Goal: Complete application form

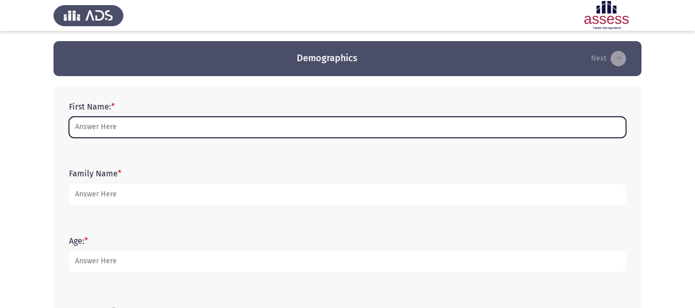
click at [238, 128] on input "First Name: *" at bounding box center [347, 127] width 557 height 21
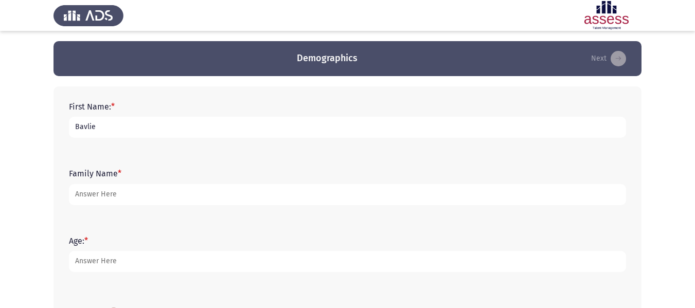
type input "Bavlie"
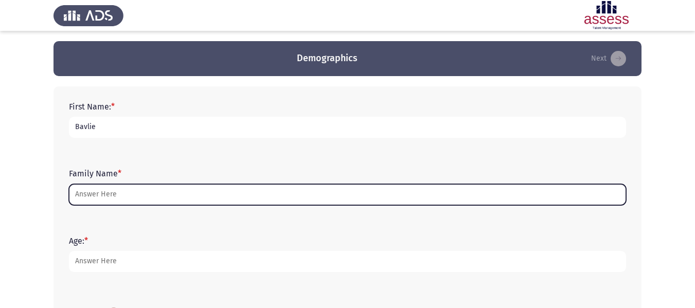
click at [205, 197] on input "Family Name *" at bounding box center [347, 194] width 557 height 21
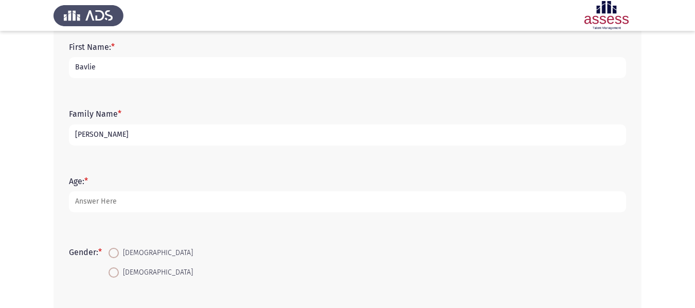
scroll to position [60, 0]
type input "[PERSON_NAME]"
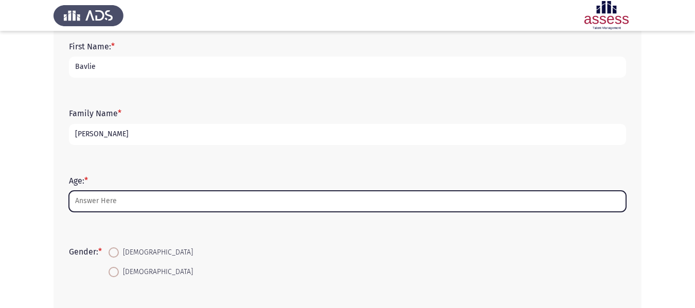
click at [205, 197] on input "Age: *" at bounding box center [347, 201] width 557 height 21
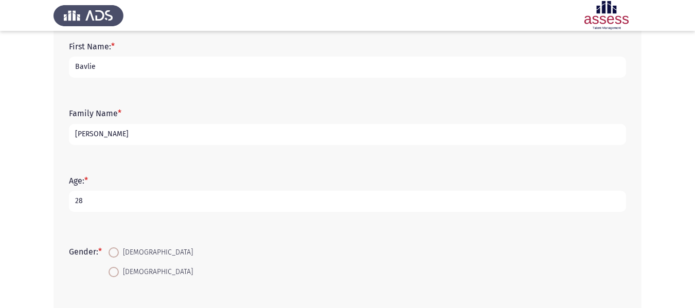
type input "28"
click at [115, 251] on span at bounding box center [114, 252] width 10 height 10
click at [115, 251] on input "[DEMOGRAPHIC_DATA]" at bounding box center [114, 252] width 10 height 10
radio input "true"
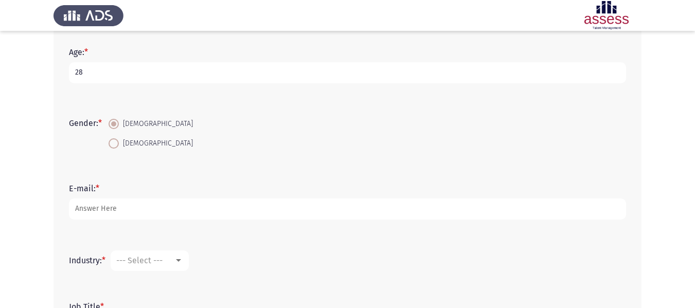
scroll to position [189, 0]
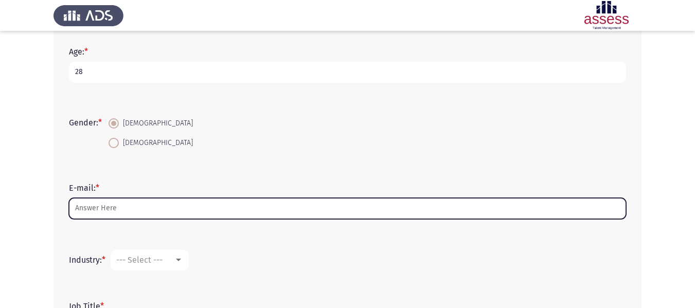
click at [183, 206] on input "E-mail: *" at bounding box center [347, 208] width 557 height 21
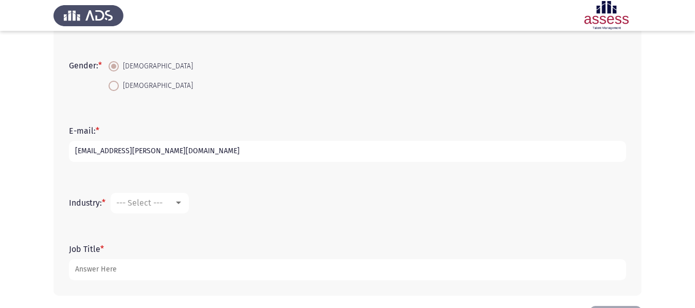
scroll to position [257, 0]
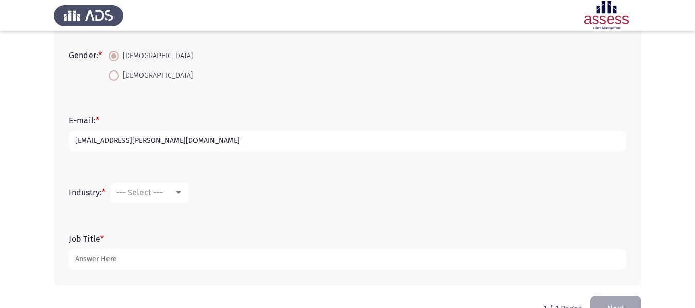
type input "[EMAIL_ADDRESS][PERSON_NAME][DOMAIN_NAME]"
click at [176, 192] on div at bounding box center [178, 193] width 9 height 8
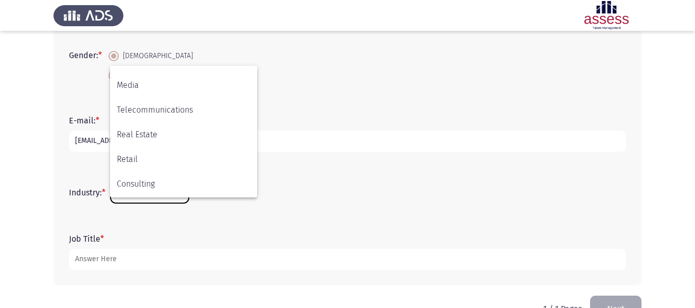
scroll to position [269, 0]
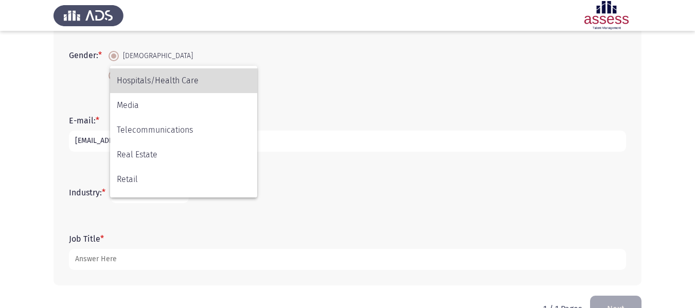
click at [169, 84] on span "Hospitals/Health Care" at bounding box center [184, 80] width 134 height 25
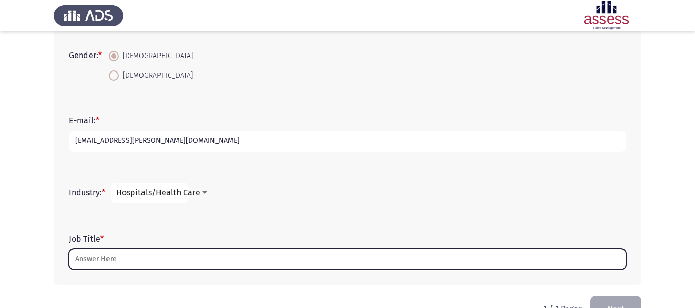
click at [151, 256] on input "Job Title *" at bounding box center [347, 259] width 557 height 21
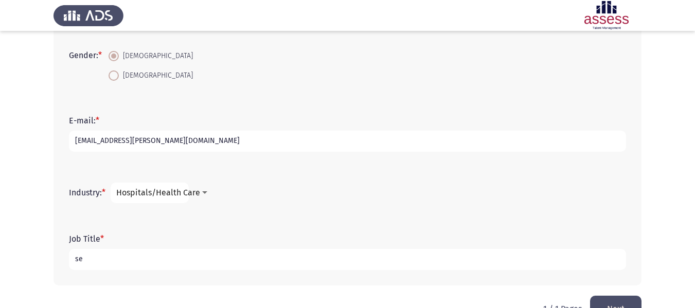
type input "s"
type input "Q"
click at [86, 260] on input "Qauility" at bounding box center [347, 259] width 557 height 21
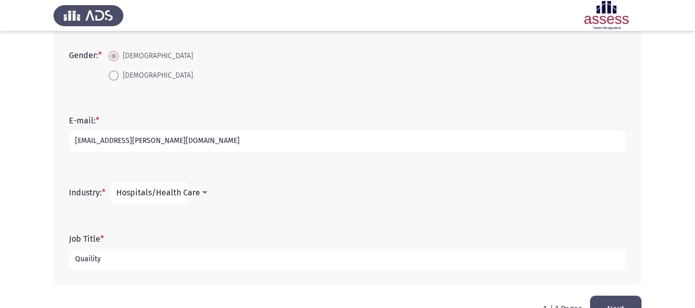
click at [86, 260] on input "Quaility" at bounding box center [347, 259] width 557 height 21
click at [128, 262] on input "Quaility" at bounding box center [347, 259] width 557 height 21
type input "Q"
click at [92, 260] on input "Quaility" at bounding box center [347, 259] width 557 height 21
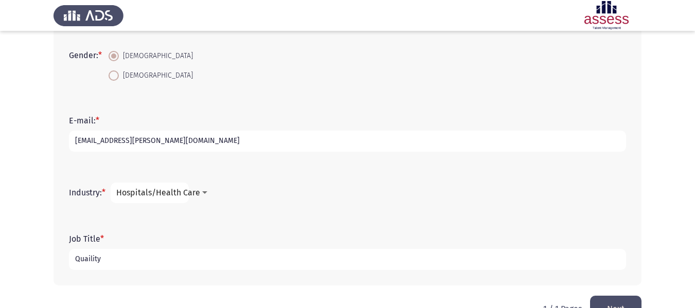
click at [92, 260] on input "Quaility" at bounding box center [347, 259] width 557 height 21
type input "Quaility"
click at [81, 260] on input "Quaility" at bounding box center [347, 259] width 557 height 21
click at [130, 261] on input "Quality Assurunce" at bounding box center [347, 259] width 557 height 21
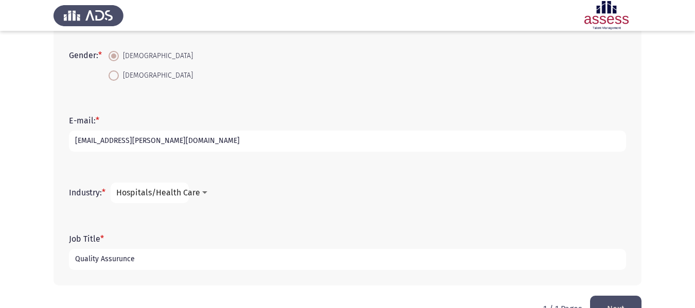
click at [130, 261] on input "Quality Assurunce" at bounding box center [347, 259] width 557 height 21
click at [245, 256] on input "Quality Assurunce" at bounding box center [347, 259] width 557 height 21
click at [245, 256] on input "Quality Assurnce" at bounding box center [347, 259] width 557 height 21
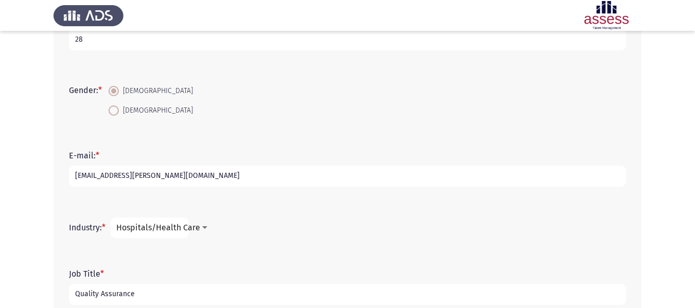
scroll to position [285, 0]
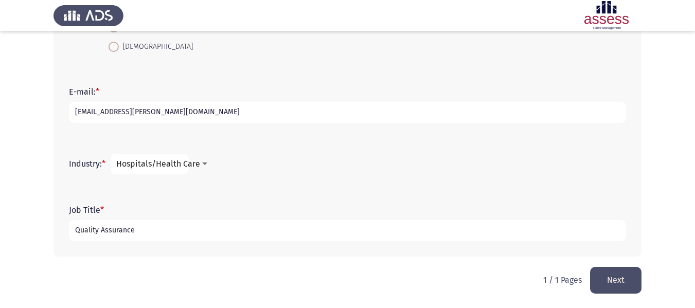
type input "Quality Assurance"
click at [605, 277] on button "Next" at bounding box center [615, 280] width 51 height 26
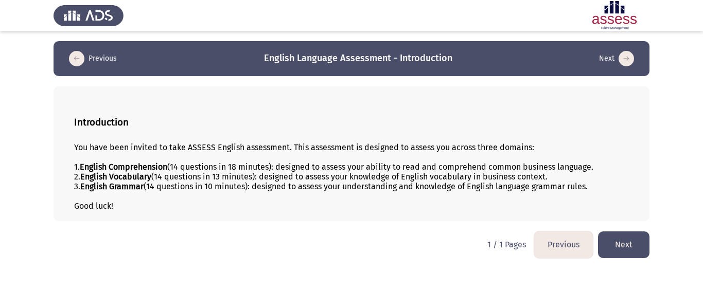
click at [617, 238] on button "Next" at bounding box center [623, 244] width 51 height 26
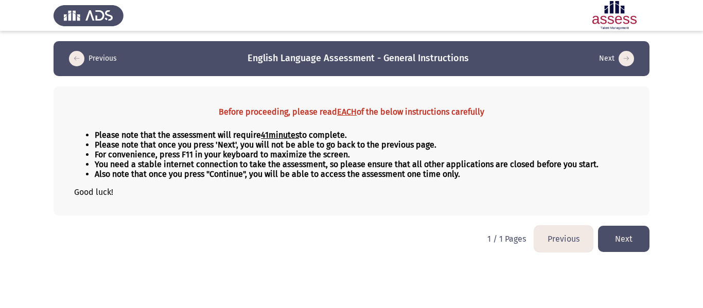
click at [75, 56] on icon "load previous page" at bounding box center [76, 58] width 15 height 15
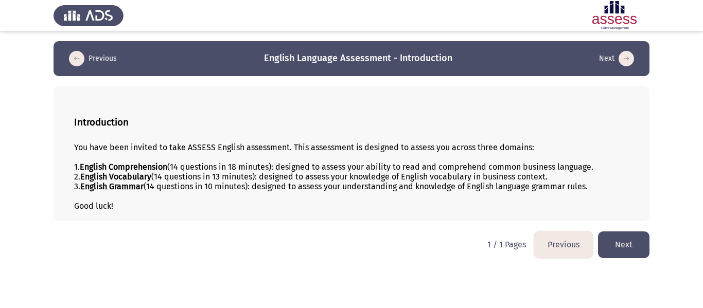
click at [75, 56] on icon "load previous page" at bounding box center [76, 58] width 15 height 15
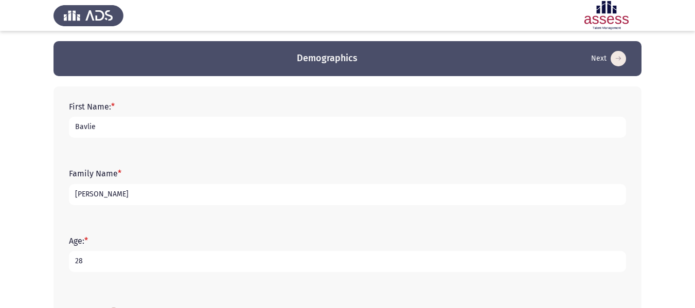
scroll to position [285, 0]
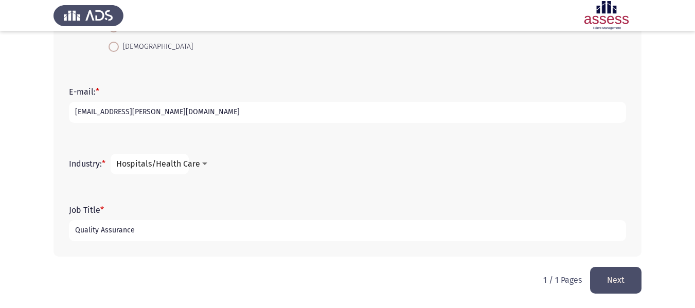
click at [201, 233] on input "Quality Assurance" at bounding box center [347, 230] width 557 height 21
type input "Quality Assurance Senior Specialist"
click at [614, 279] on button "Next" at bounding box center [615, 280] width 51 height 26
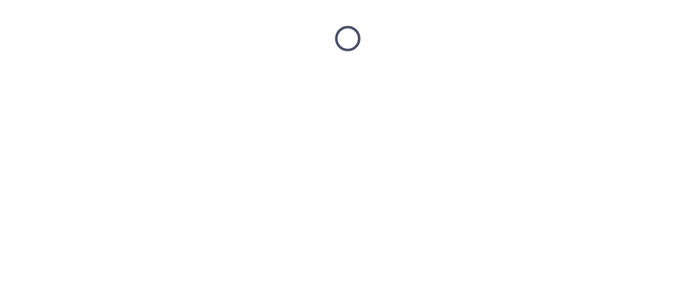
scroll to position [0, 0]
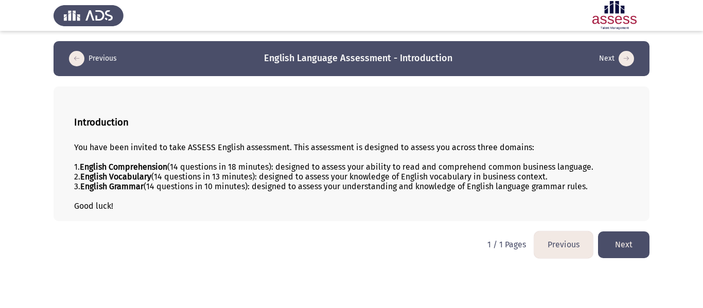
click at [613, 246] on button "Next" at bounding box center [623, 244] width 51 height 26
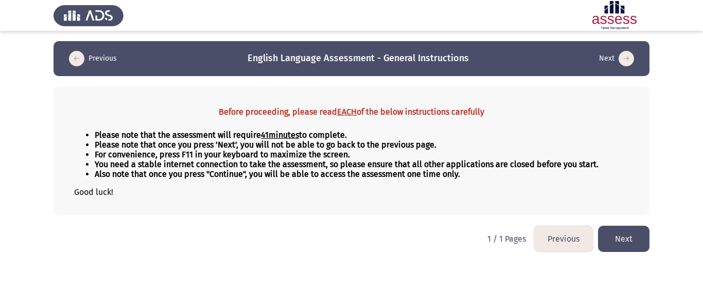
click at [617, 246] on button "Next" at bounding box center [623, 239] width 51 height 26
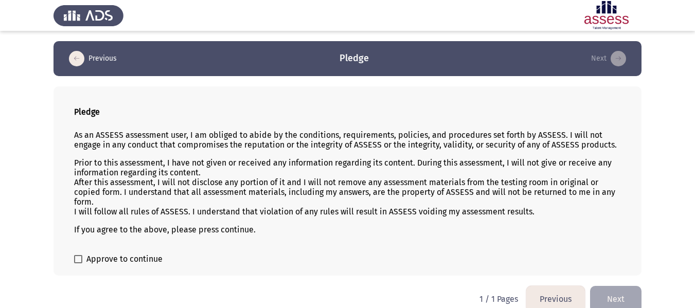
scroll to position [14, 0]
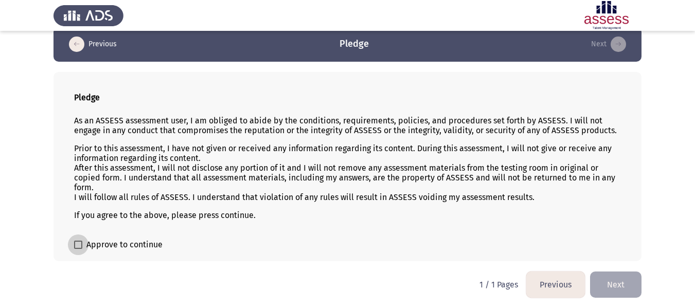
click at [75, 245] on span at bounding box center [78, 245] width 8 height 8
click at [78, 249] on input "Approve to continue" at bounding box center [78, 249] width 1 height 1
checkbox input "true"
click at [603, 277] on button "Next" at bounding box center [615, 285] width 51 height 26
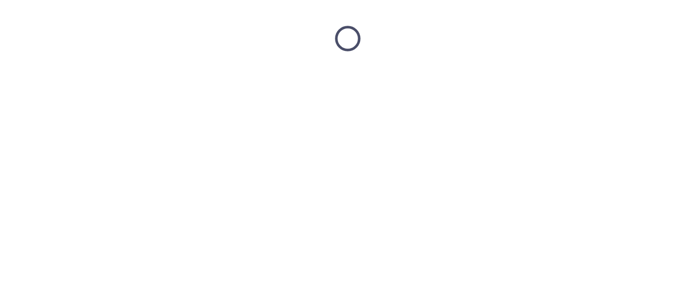
scroll to position [0, 0]
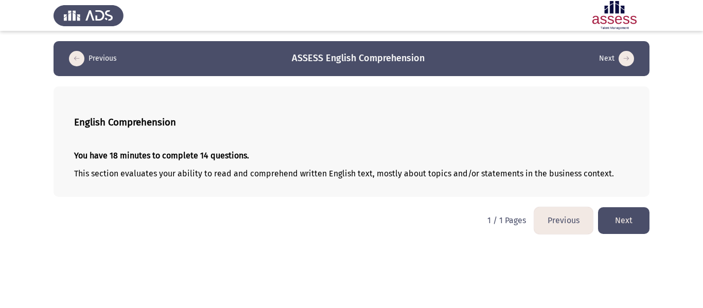
click at [623, 224] on button "Next" at bounding box center [623, 220] width 51 height 26
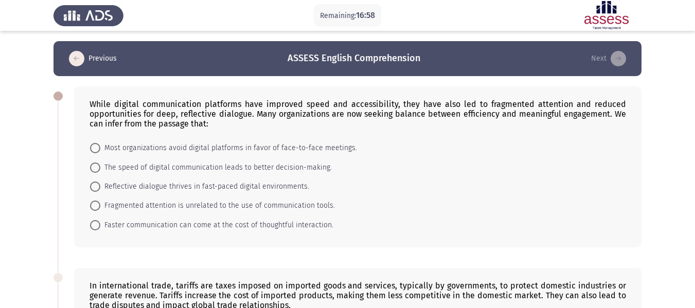
click at [233, 225] on span "Faster communication can come at the cost of thoughtful interaction." at bounding box center [216, 225] width 233 height 12
click at [100, 225] on input "Faster communication can come at the cost of thoughtful interaction." at bounding box center [95, 225] width 10 height 10
radio input "true"
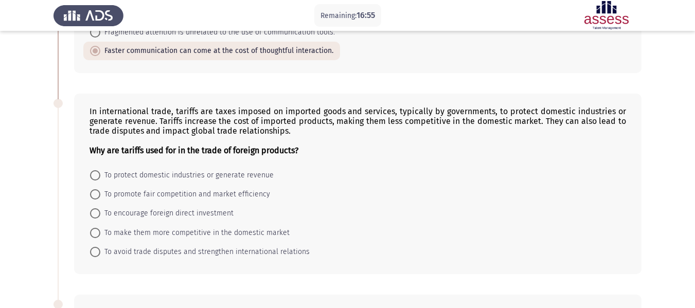
scroll to position [175, 0]
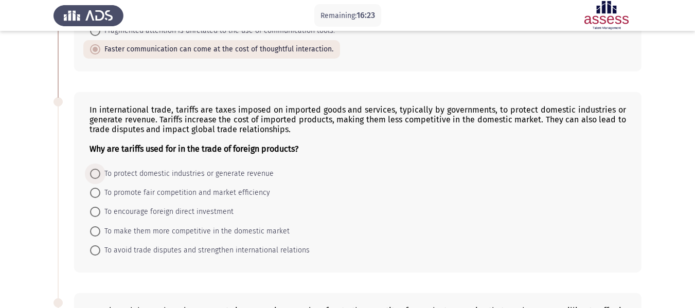
click at [244, 175] on span "To protect domestic industries or generate revenue" at bounding box center [186, 174] width 173 height 12
click at [100, 175] on input "To protect domestic industries or generate revenue" at bounding box center [95, 174] width 10 height 10
radio input "true"
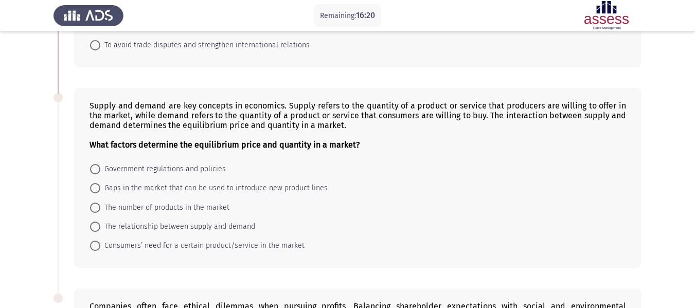
scroll to position [382, 0]
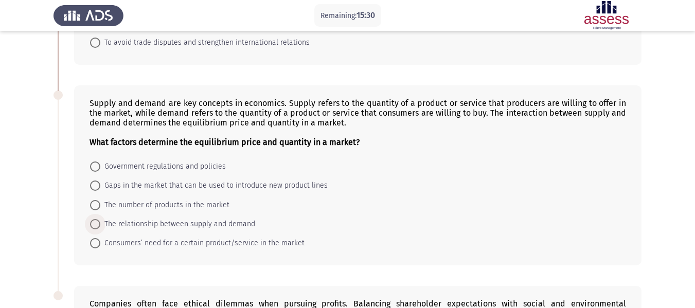
click at [215, 226] on span "The relationship between supply and demand" at bounding box center [177, 224] width 155 height 12
click at [100, 226] on input "The relationship between supply and demand" at bounding box center [95, 224] width 10 height 10
radio input "true"
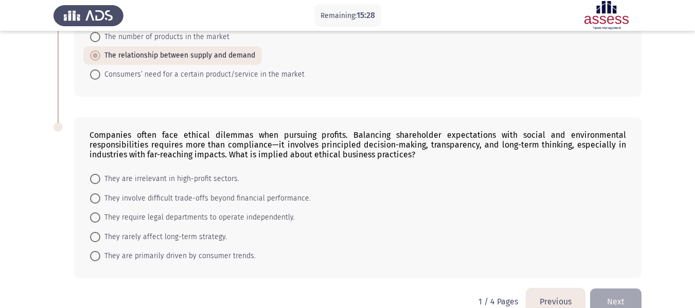
scroll to position [553, 0]
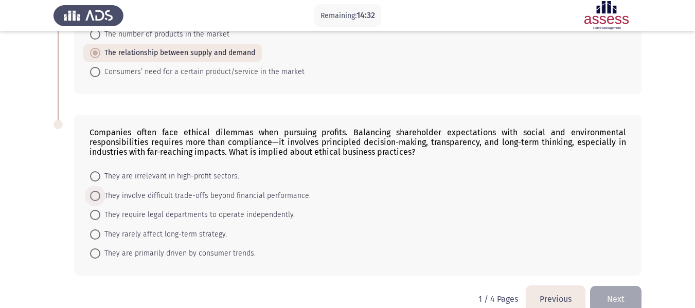
click at [267, 193] on span "They involve difficult trade-offs beyond financial performance." at bounding box center [205, 196] width 210 height 12
click at [100, 193] on input "They involve difficult trade-offs beyond financial performance." at bounding box center [95, 196] width 10 height 10
radio input "true"
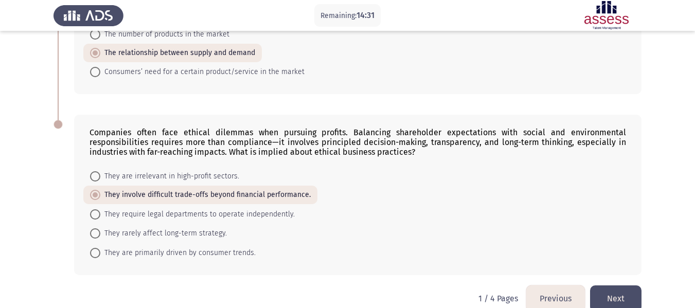
scroll to position [571, 0]
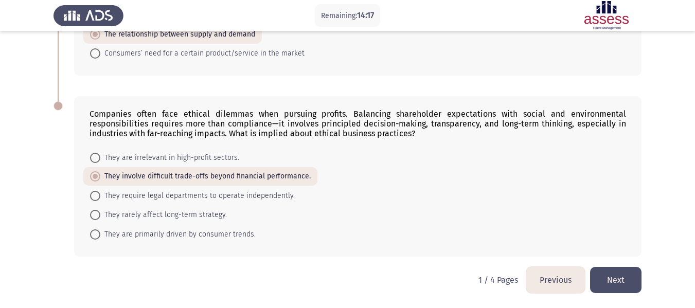
click at [600, 277] on button "Next" at bounding box center [615, 280] width 51 height 26
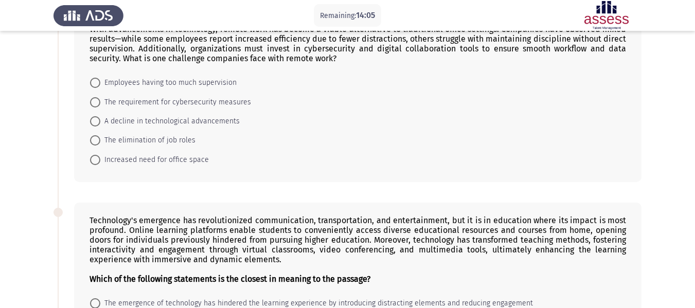
scroll to position [0, 0]
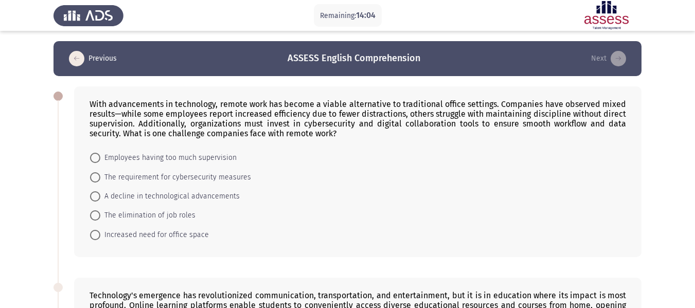
click at [81, 62] on icon "load previous page" at bounding box center [76, 58] width 15 height 15
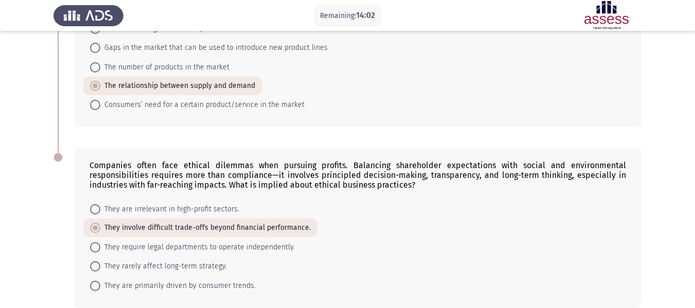
scroll to position [571, 0]
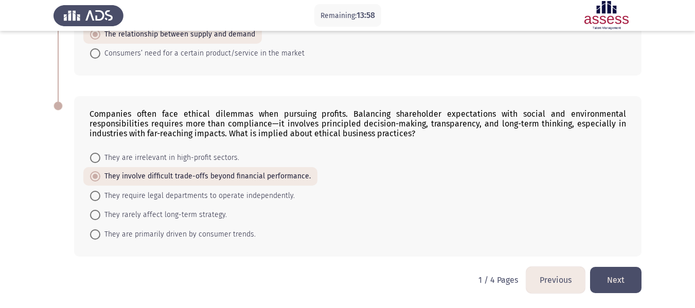
click at [597, 274] on button "Next" at bounding box center [615, 280] width 51 height 26
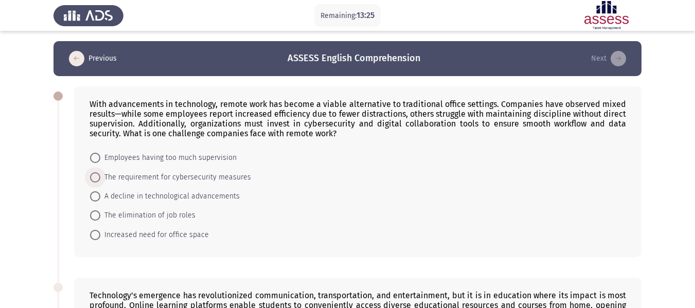
click at [181, 179] on span "The requirement for cybersecurity measures" at bounding box center [175, 177] width 151 height 12
click at [100, 179] on input "The requirement for cybersecurity measures" at bounding box center [95, 177] width 10 height 10
radio input "true"
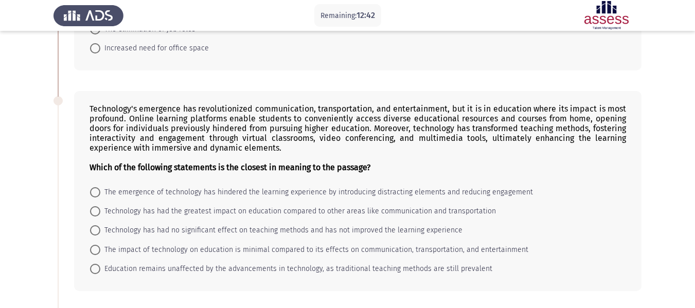
scroll to position [188, 0]
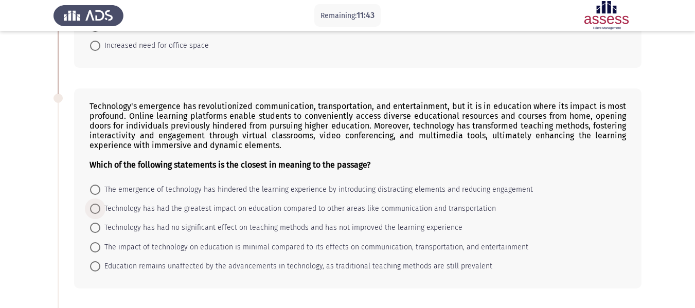
click at [251, 209] on span "Technology has had the greatest impact on education compared to other areas lik…" at bounding box center [297, 209] width 395 height 12
click at [100, 209] on input "Technology has had the greatest impact on education compared to other areas lik…" at bounding box center [95, 209] width 10 height 10
radio input "true"
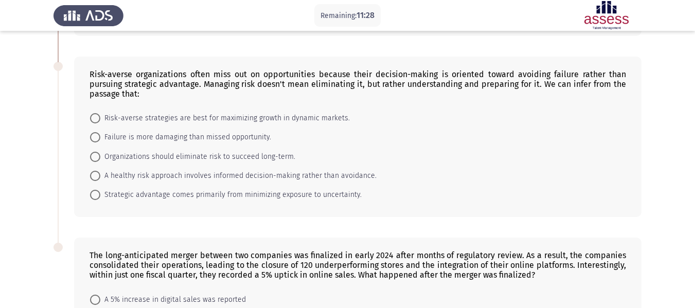
scroll to position [440, 0]
click at [208, 176] on span "A healthy risk approach involves informed decision-making rather than avoidance." at bounding box center [238, 176] width 276 height 12
click at [100, 176] on input "A healthy risk approach involves informed decision-making rather than avoidance." at bounding box center [95, 176] width 10 height 10
radio input "true"
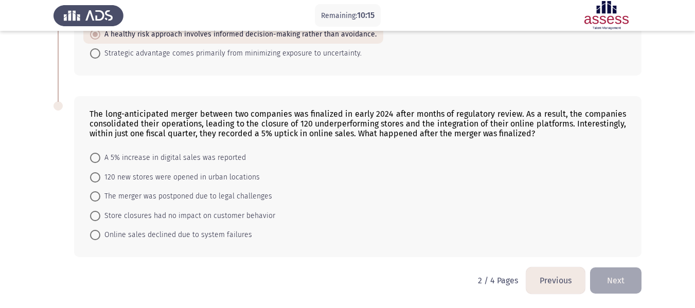
scroll to position [582, 0]
click at [143, 157] on span "A 5% increase in digital sales was reported" at bounding box center [173, 157] width 146 height 12
click at [100, 157] on input "A 5% increase in digital sales was reported" at bounding box center [95, 157] width 10 height 10
radio input "true"
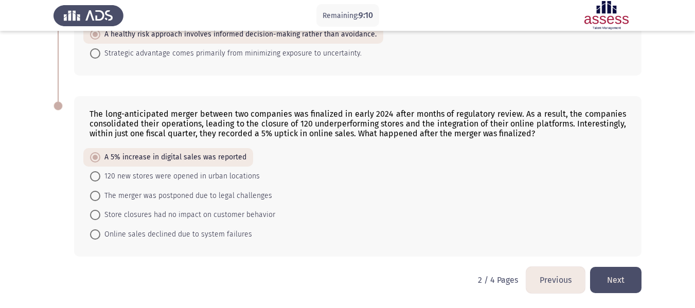
click at [618, 275] on button "Next" at bounding box center [615, 280] width 51 height 26
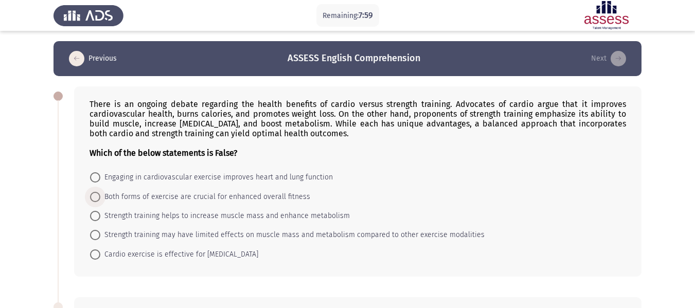
click at [277, 196] on span "Both forms of exercise are crucial for enhanced overall fitness" at bounding box center [205, 197] width 210 height 12
click at [100, 196] on input "Both forms of exercise are crucial for enhanced overall fitness" at bounding box center [95, 197] width 10 height 10
radio input "true"
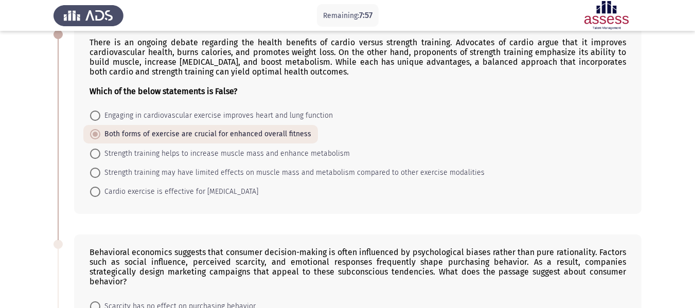
scroll to position [62, 0]
click at [178, 113] on span "Engaging in cardiovascular exercise improves heart and lung function" at bounding box center [216, 115] width 232 height 12
click at [100, 113] on input "Engaging in cardiovascular exercise improves heart and lung function" at bounding box center [95, 115] width 10 height 10
radio input "true"
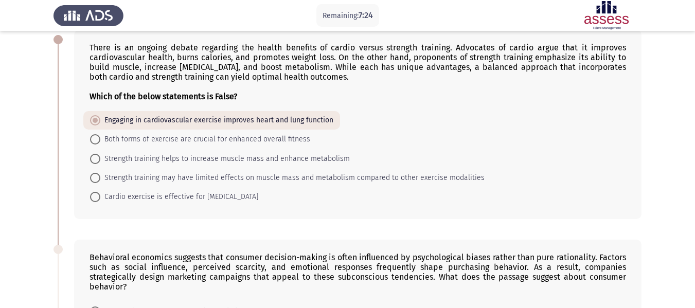
scroll to position [56, 0]
click at [239, 201] on span "Cardio exercise is effective for [MEDICAL_DATA]" at bounding box center [179, 197] width 158 height 12
click at [100, 201] on input "Cardio exercise is effective for [MEDICAL_DATA]" at bounding box center [95, 197] width 10 height 10
radio input "true"
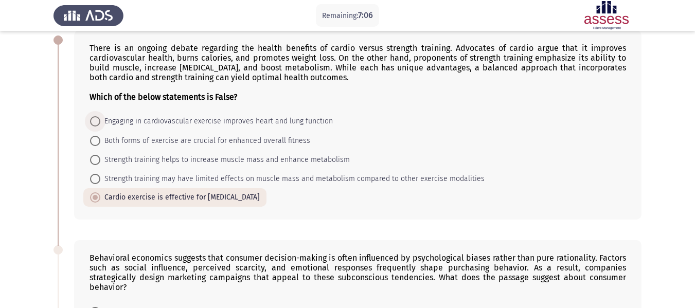
click at [190, 120] on span "Engaging in cardiovascular exercise improves heart and lung function" at bounding box center [216, 121] width 232 height 12
click at [100, 120] on input "Engaging in cardiovascular exercise improves heart and lung function" at bounding box center [95, 121] width 10 height 10
radio input "true"
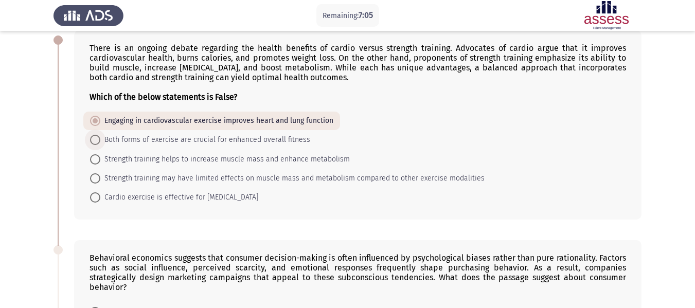
click at [192, 137] on span "Both forms of exercise are crucial for enhanced overall fitness" at bounding box center [205, 140] width 210 height 12
click at [100, 137] on input "Both forms of exercise are crucial for enhanced overall fitness" at bounding box center [95, 140] width 10 height 10
radio input "true"
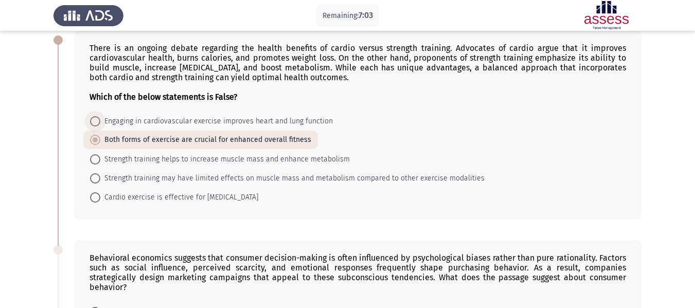
click at [193, 117] on span "Engaging in cardiovascular exercise improves heart and lung function" at bounding box center [216, 121] width 232 height 12
click at [100, 117] on input "Engaging in cardiovascular exercise improves heart and lung function" at bounding box center [95, 121] width 10 height 10
radio input "true"
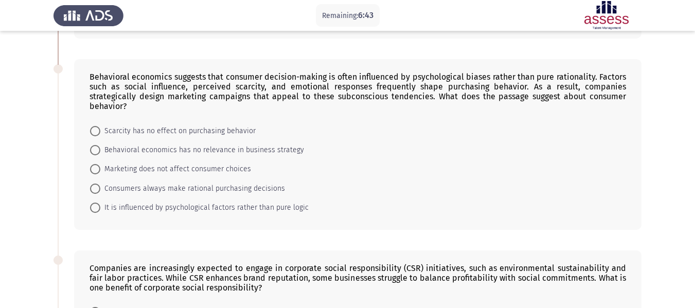
scroll to position [238, 0]
click at [165, 201] on span "It is influenced by psychological factors rather than pure logic" at bounding box center [204, 207] width 208 height 12
click at [100, 202] on input "It is influenced by psychological factors rather than pure logic" at bounding box center [95, 207] width 10 height 10
radio input "true"
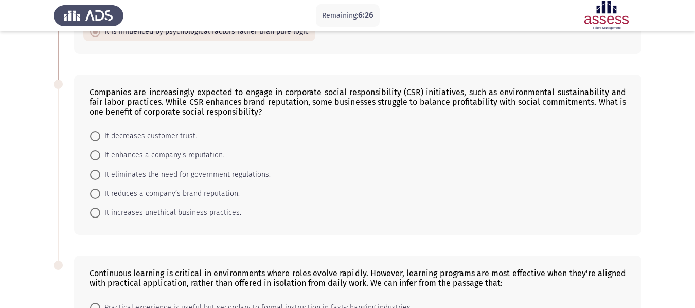
scroll to position [413, 0]
click at [171, 149] on span "It enhances a company’s reputation." at bounding box center [162, 155] width 124 height 12
click at [100, 150] on input "It enhances a company’s reputation." at bounding box center [95, 155] width 10 height 10
radio input "true"
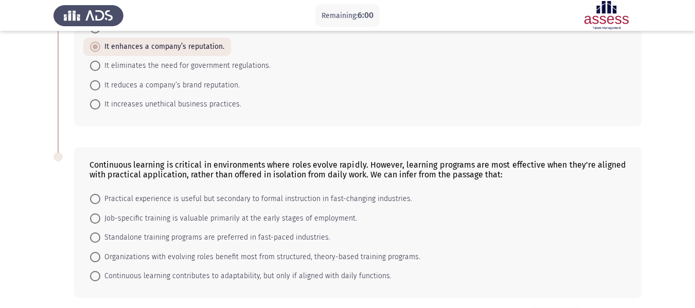
scroll to position [552, 0]
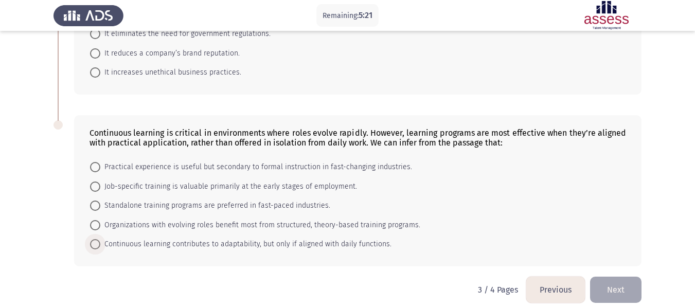
click at [172, 238] on span "Continuous learning contributes to adaptability, but only if aligned with daily…" at bounding box center [245, 244] width 291 height 12
click at [100, 239] on input "Continuous learning contributes to adaptability, but only if aligned with daily…" at bounding box center [95, 244] width 10 height 10
radio input "true"
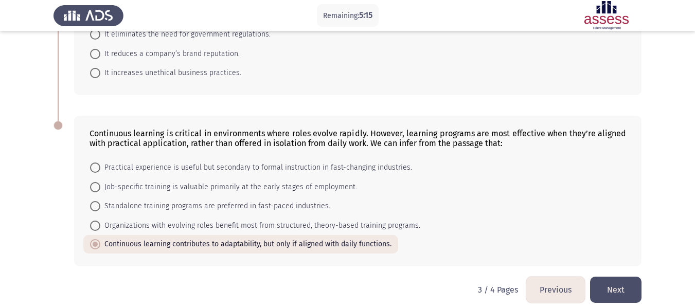
click at [610, 278] on button "Next" at bounding box center [615, 290] width 51 height 26
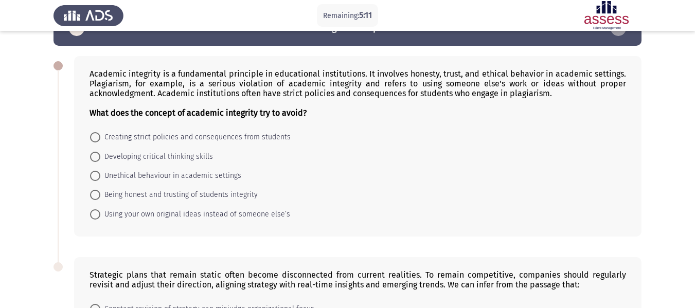
scroll to position [30, 0]
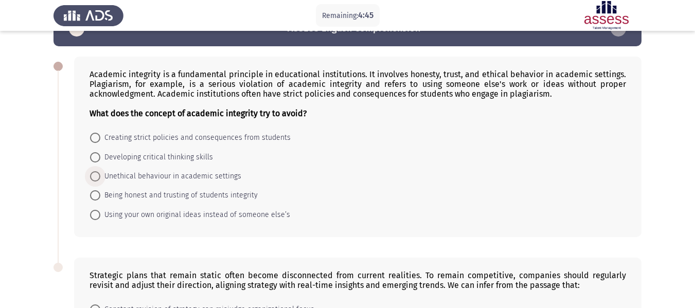
click at [93, 175] on span at bounding box center [95, 176] width 10 height 10
click at [93, 175] on input "Unethical behaviour in academic settings" at bounding box center [95, 176] width 10 height 10
radio input "true"
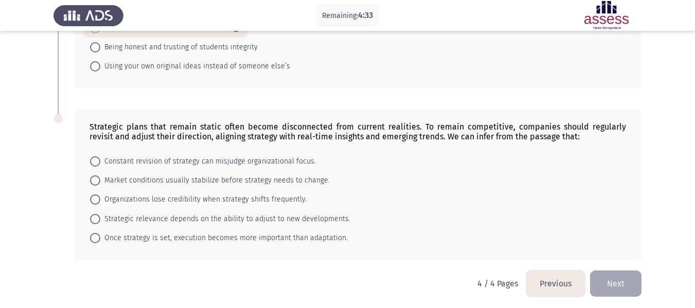
scroll to position [181, 0]
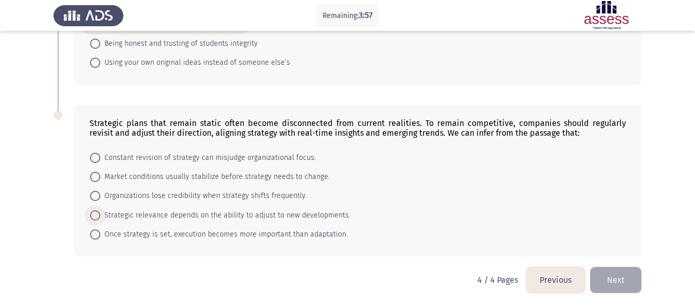
click at [184, 209] on span "Strategic relevance depends on the ability to adjust to new developments." at bounding box center [225, 215] width 250 height 12
click at [100, 210] on input "Strategic relevance depends on the ability to adjust to new developments." at bounding box center [95, 215] width 10 height 10
radio input "true"
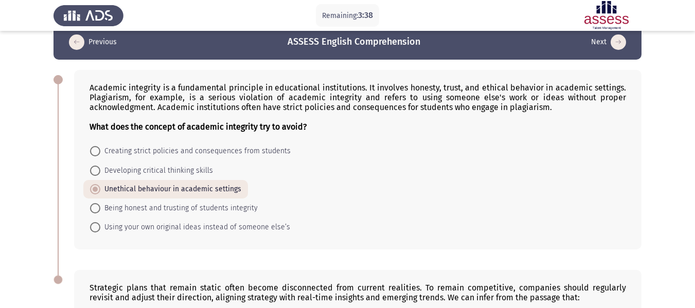
scroll to position [16, 0]
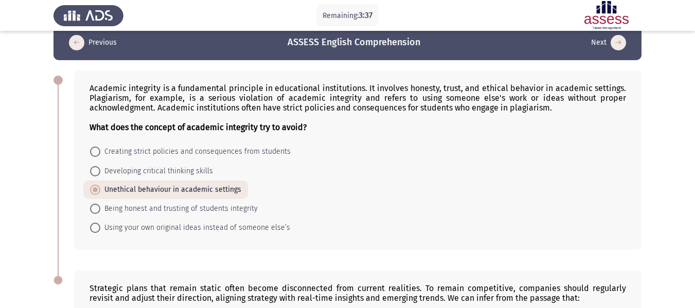
click at [77, 48] on icon "load previous page" at bounding box center [76, 42] width 15 height 15
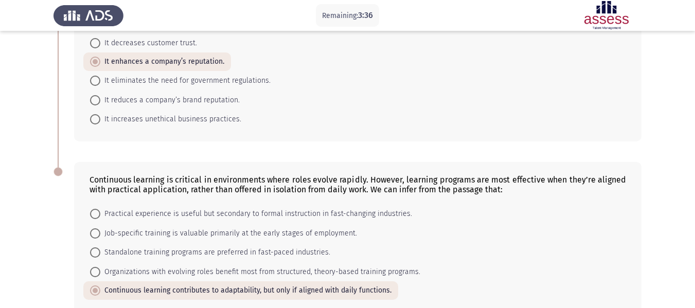
scroll to position [552, 0]
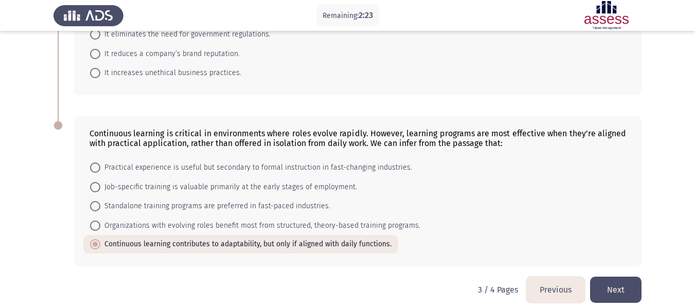
click at [617, 281] on button "Next" at bounding box center [615, 290] width 51 height 26
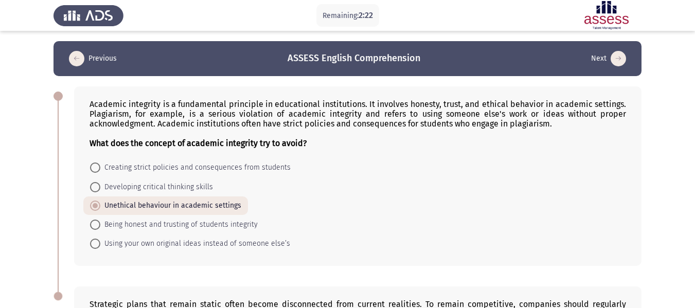
scroll to position [181, 0]
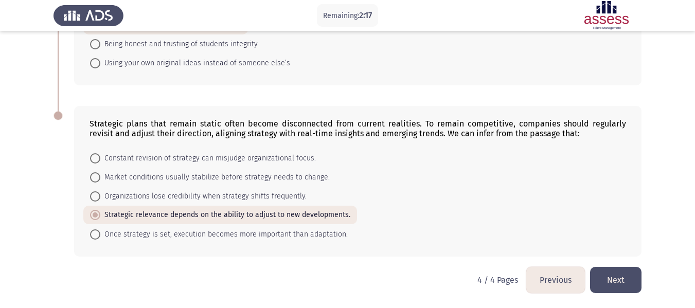
click at [610, 277] on button "Next" at bounding box center [615, 280] width 51 height 26
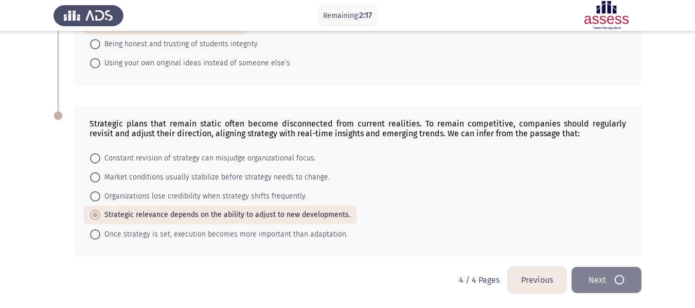
scroll to position [0, 0]
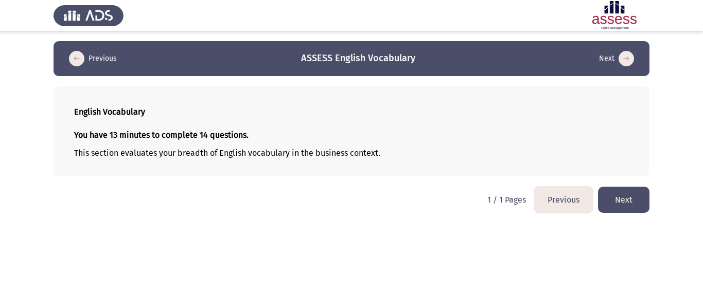
click at [623, 196] on button "Next" at bounding box center [623, 200] width 51 height 26
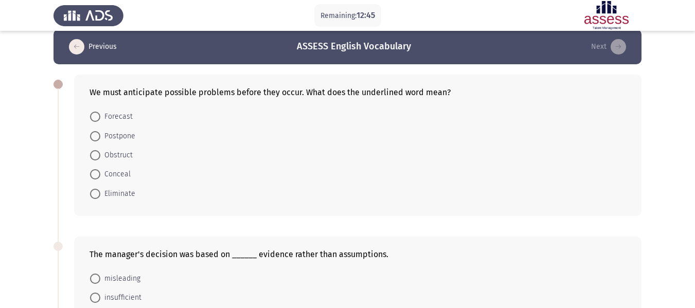
scroll to position [11, 0]
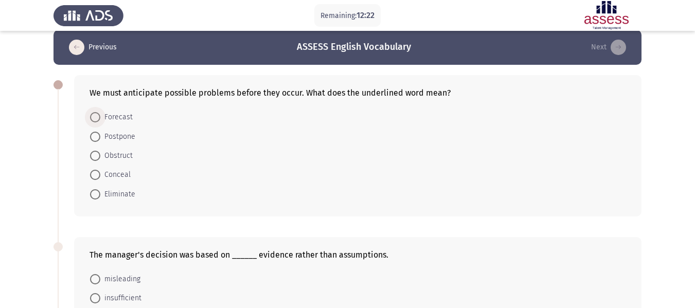
click at [98, 117] on span at bounding box center [95, 117] width 10 height 10
click at [98, 117] on input "Forecast" at bounding box center [95, 117] width 10 height 10
radio input "true"
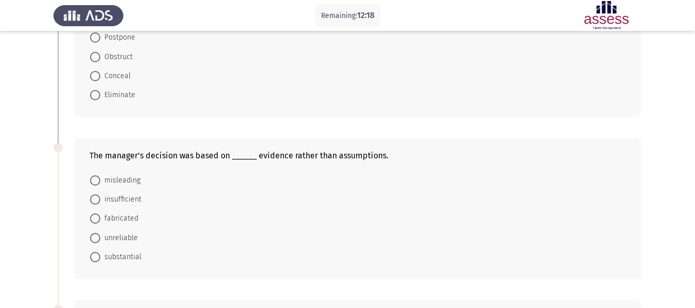
scroll to position [122, 0]
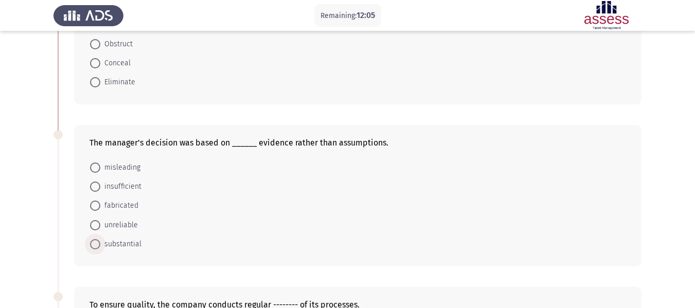
click at [98, 242] on span at bounding box center [95, 244] width 10 height 10
click at [98, 242] on input "substantial" at bounding box center [95, 244] width 10 height 10
radio input "true"
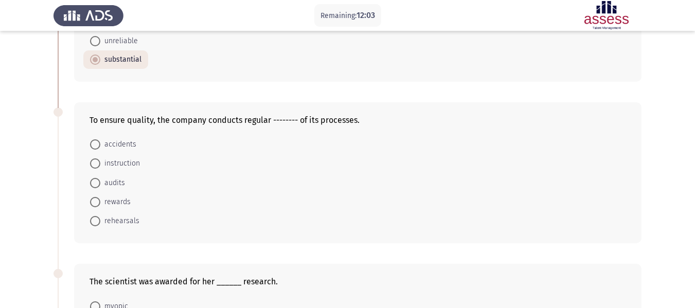
scroll to position [307, 0]
click at [97, 177] on span at bounding box center [95, 182] width 10 height 10
click at [97, 177] on input "audits" at bounding box center [95, 182] width 10 height 10
radio input "true"
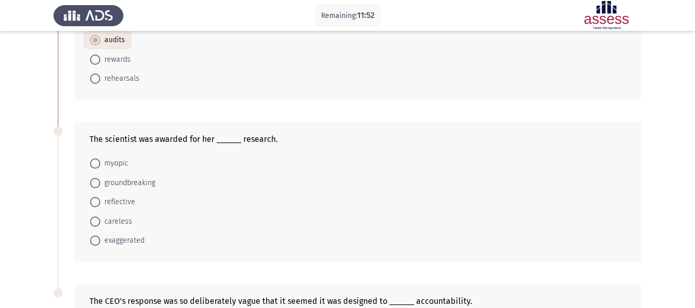
scroll to position [449, 0]
click at [96, 182] on span at bounding box center [95, 182] width 10 height 10
click at [96, 182] on input "groundbreaking" at bounding box center [95, 182] width 10 height 10
radio input "true"
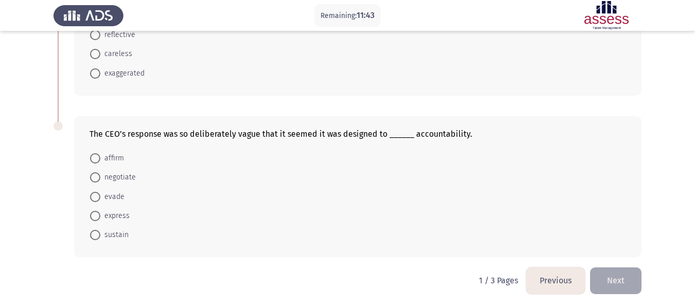
scroll to position [616, 0]
click at [97, 197] on span at bounding box center [95, 196] width 10 height 10
click at [97, 197] on input "evade" at bounding box center [95, 196] width 10 height 10
radio input "true"
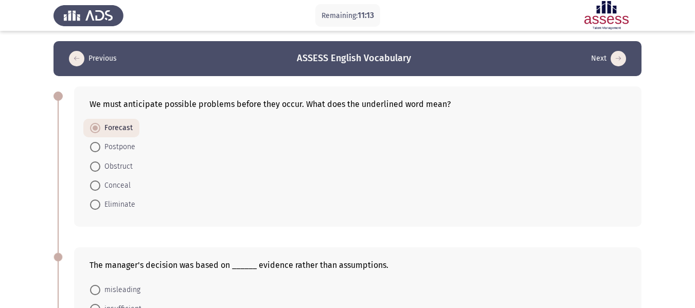
scroll to position [615, 0]
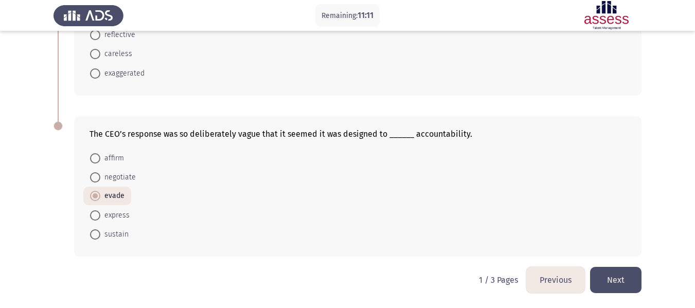
click at [619, 279] on button "Next" at bounding box center [615, 280] width 51 height 26
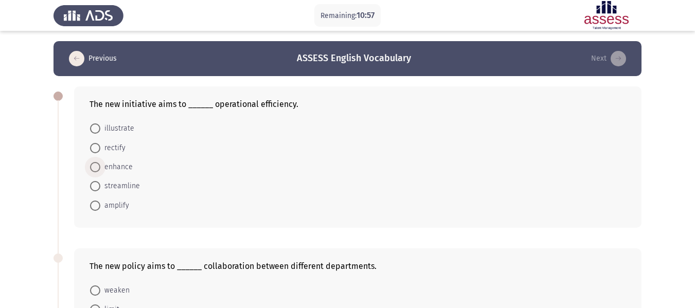
click at [96, 164] on span at bounding box center [95, 167] width 10 height 10
click at [96, 164] on input "enhance" at bounding box center [95, 167] width 10 height 10
radio input "true"
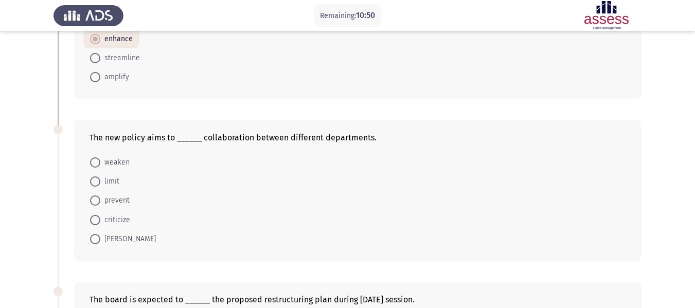
scroll to position [128, 0]
click at [93, 236] on span at bounding box center [95, 238] width 10 height 10
click at [93, 236] on input "[PERSON_NAME]" at bounding box center [95, 238] width 10 height 10
radio input "true"
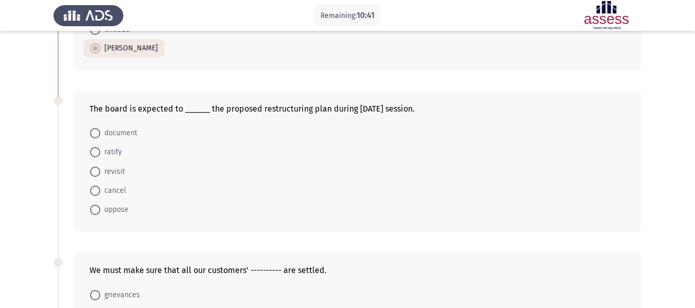
scroll to position [319, 0]
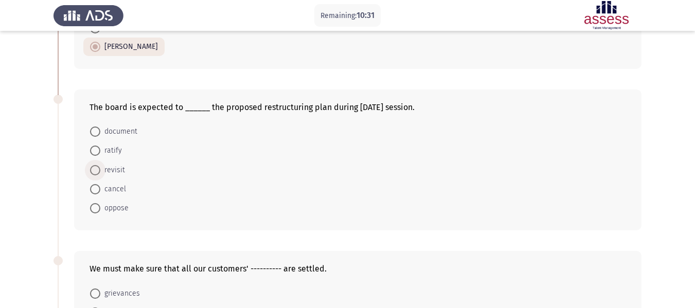
click at [97, 167] on span at bounding box center [95, 170] width 10 height 10
click at [97, 167] on input "revisit" at bounding box center [95, 170] width 10 height 10
radio input "true"
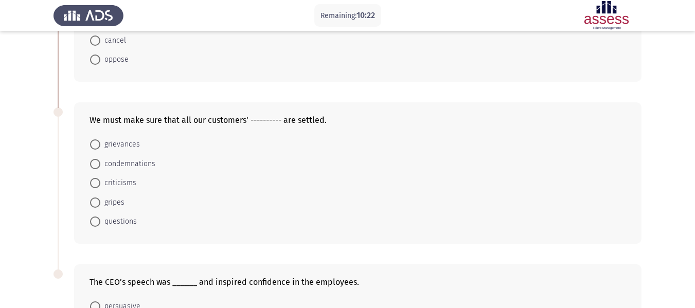
scroll to position [468, 0]
click at [96, 142] on span at bounding box center [95, 144] width 10 height 10
click at [96, 142] on input "grievances" at bounding box center [95, 144] width 10 height 10
radio input "true"
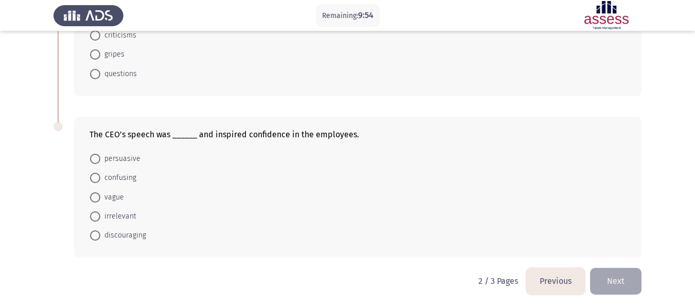
scroll to position [616, 0]
click at [97, 156] on span at bounding box center [95, 158] width 10 height 10
click at [97, 156] on input "persuasive" at bounding box center [95, 158] width 10 height 10
radio input "true"
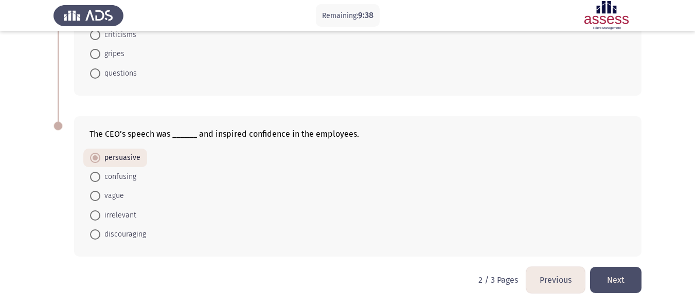
click at [606, 273] on button "Next" at bounding box center [615, 280] width 51 height 26
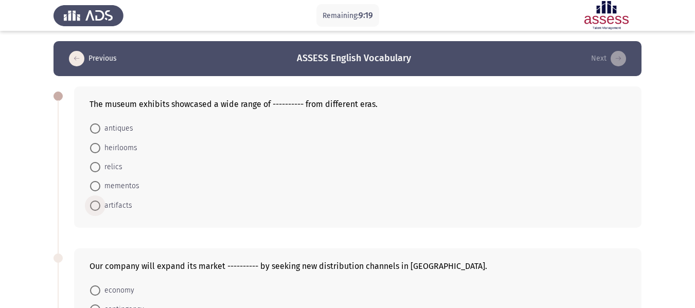
click at [95, 204] on span at bounding box center [95, 206] width 10 height 10
click at [95, 204] on input "artifacts" at bounding box center [95, 206] width 10 height 10
radio input "true"
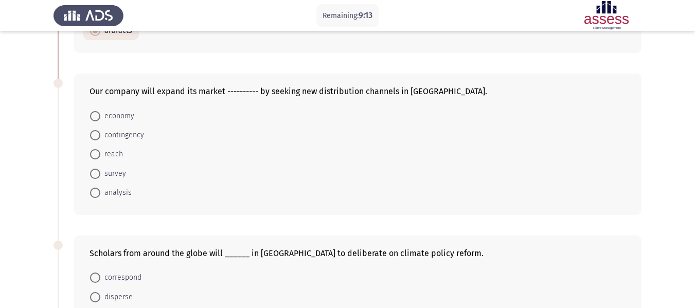
scroll to position [174, 0]
click at [96, 153] on span at bounding box center [95, 154] width 10 height 10
click at [96, 153] on input "reach" at bounding box center [95, 154] width 10 height 10
radio input "true"
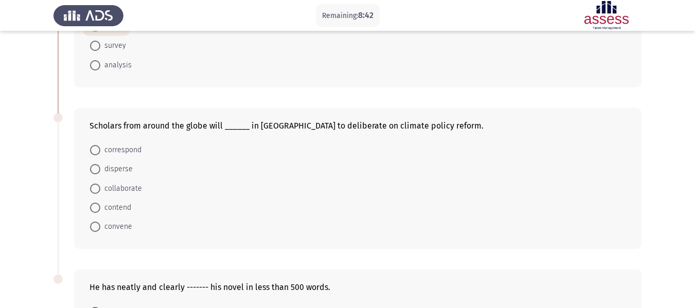
scroll to position [301, 0]
click at [89, 226] on mat-radio-button "convene" at bounding box center [111, 226] width 56 height 19
click at [94, 226] on span at bounding box center [95, 226] width 10 height 10
click at [94, 226] on input "convene" at bounding box center [95, 226] width 10 height 10
radio input "true"
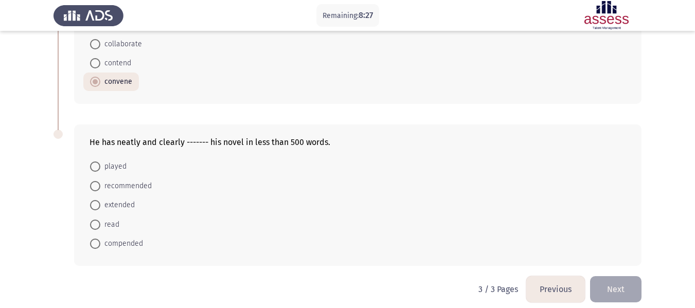
scroll to position [455, 0]
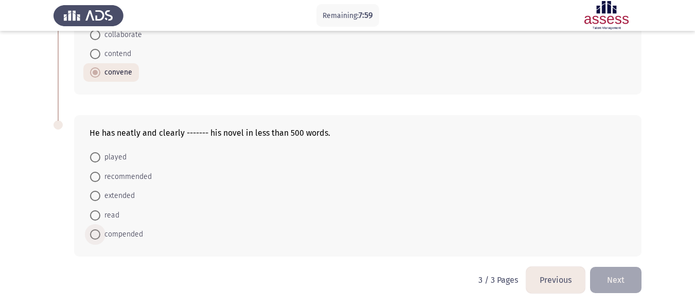
click at [94, 236] on span at bounding box center [95, 234] width 10 height 10
click at [94, 236] on input "compended" at bounding box center [95, 234] width 10 height 10
radio input "true"
click at [610, 274] on button "Next" at bounding box center [615, 280] width 51 height 26
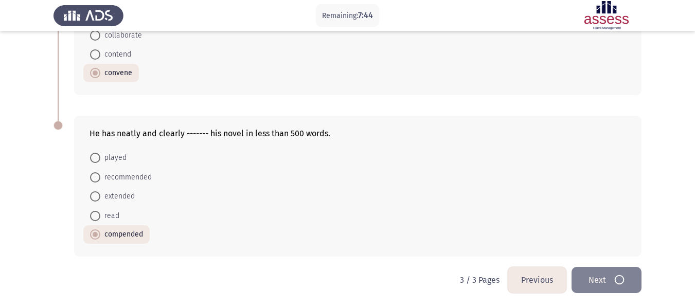
scroll to position [0, 0]
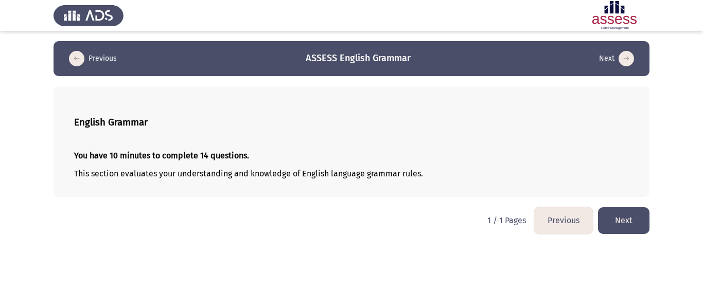
click at [611, 219] on button "Next" at bounding box center [623, 220] width 51 height 26
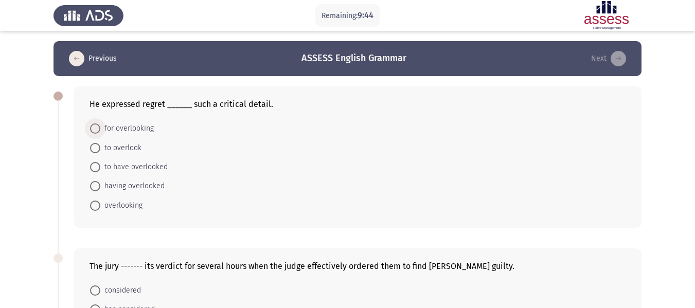
click at [95, 127] on span at bounding box center [95, 128] width 10 height 10
click at [95, 127] on input "for overlooking" at bounding box center [95, 128] width 10 height 10
radio input "true"
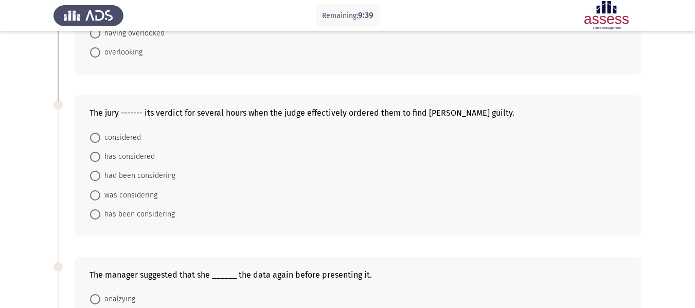
scroll to position [153, 0]
click at [94, 137] on span at bounding box center [95, 137] width 10 height 10
click at [94, 137] on input "considered" at bounding box center [95, 137] width 10 height 10
radio input "true"
click at [100, 173] on span "had been considering" at bounding box center [137, 175] width 75 height 12
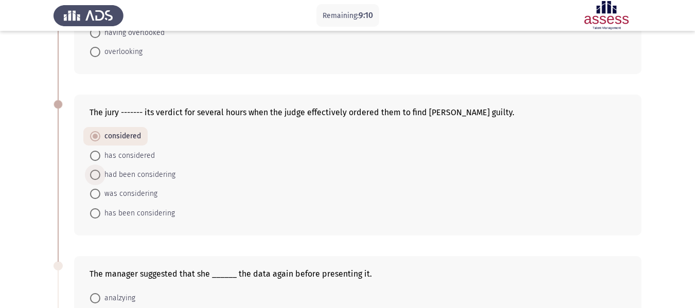
click at [100, 173] on input "had been considering" at bounding box center [95, 175] width 10 height 10
radio input "true"
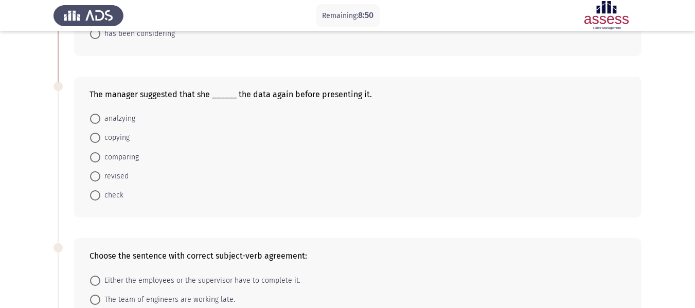
scroll to position [333, 0]
click at [97, 194] on span at bounding box center [95, 195] width 10 height 10
click at [97, 194] on input "check" at bounding box center [95, 195] width 10 height 10
radio input "true"
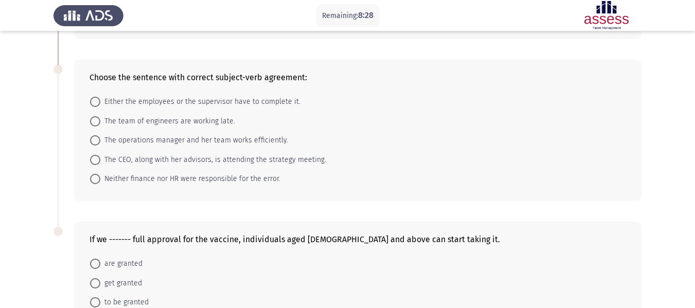
scroll to position [511, 0]
click at [97, 176] on span at bounding box center [95, 178] width 10 height 10
click at [97, 176] on input "Neither finance nor HR were responsible for the error." at bounding box center [95, 178] width 10 height 10
radio input "true"
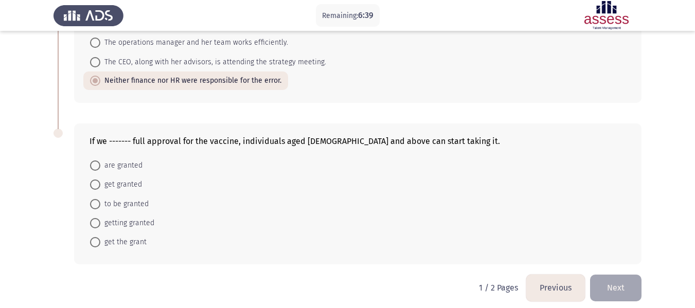
scroll to position [608, 0]
click at [98, 164] on span at bounding box center [95, 165] width 10 height 10
click at [98, 164] on input "are granted" at bounding box center [95, 165] width 10 height 10
radio input "true"
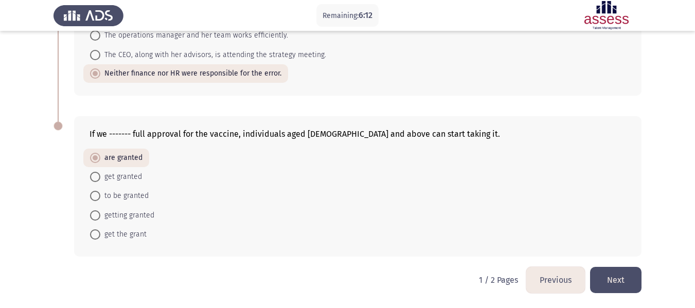
click at [635, 280] on button "Next" at bounding box center [615, 280] width 51 height 26
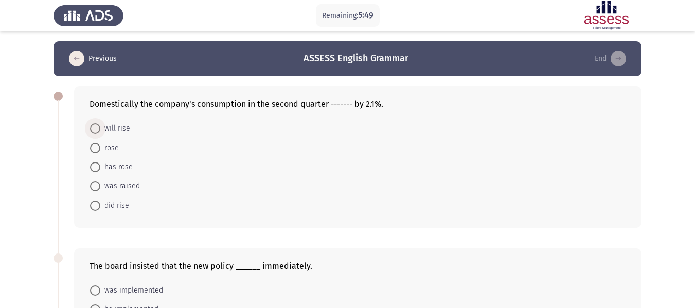
click at [97, 130] on span at bounding box center [95, 128] width 10 height 10
click at [97, 130] on input "will rise" at bounding box center [95, 128] width 10 height 10
radio input "true"
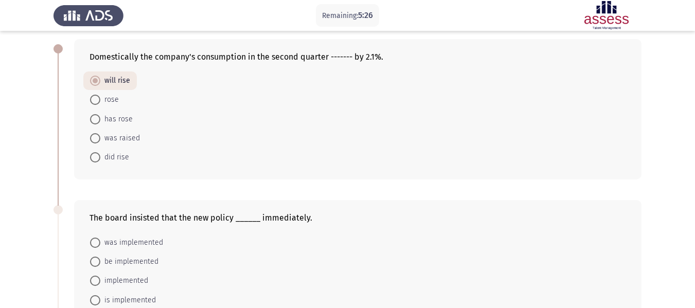
scroll to position [47, 0]
click at [95, 137] on span at bounding box center [95, 139] width 10 height 10
click at [95, 137] on input "was raised" at bounding box center [95, 139] width 10 height 10
radio input "true"
click at [94, 82] on span at bounding box center [95, 82] width 10 height 10
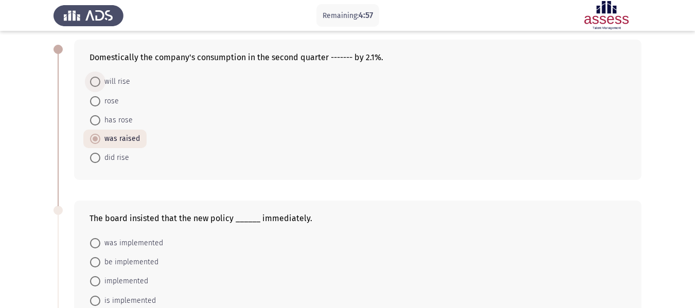
click at [94, 82] on input "will rise" at bounding box center [95, 82] width 10 height 10
radio input "true"
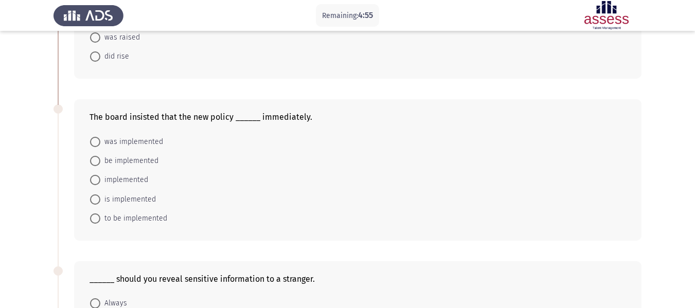
scroll to position [149, 0]
click at [100, 218] on span at bounding box center [95, 218] width 10 height 10
click at [100, 218] on input "to be implemented" at bounding box center [95, 218] width 10 height 10
radio input "true"
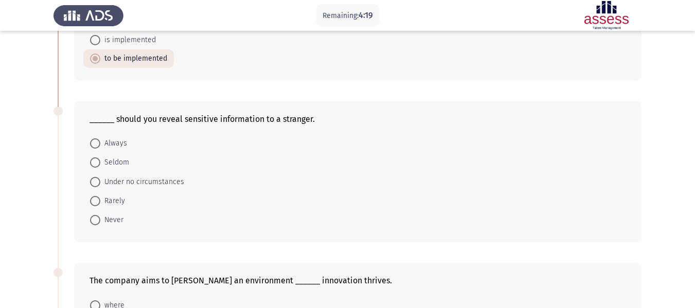
scroll to position [308, 0]
click at [92, 180] on span at bounding box center [95, 181] width 10 height 10
click at [92, 180] on input "Under no circumstances" at bounding box center [95, 181] width 10 height 10
radio input "true"
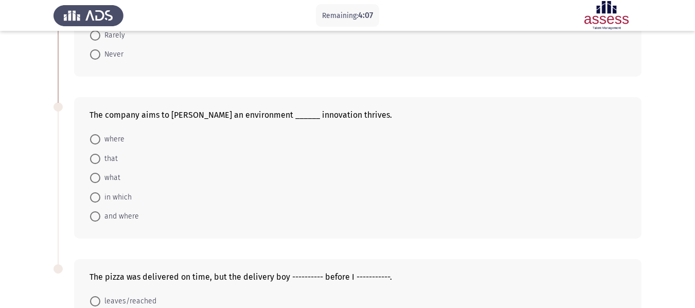
scroll to position [473, 0]
click at [98, 136] on span at bounding box center [95, 139] width 10 height 10
click at [98, 136] on input "where" at bounding box center [95, 139] width 10 height 10
radio input "true"
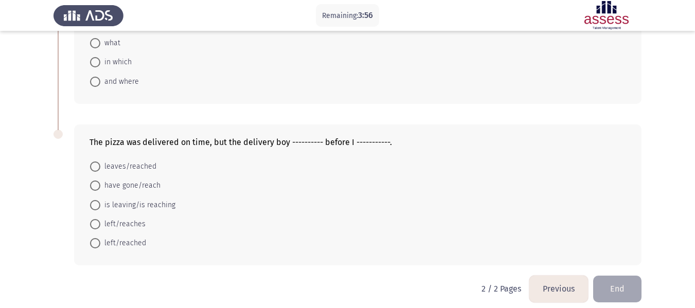
scroll to position [609, 0]
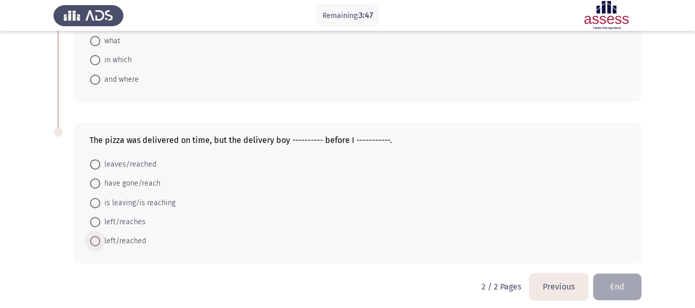
click at [95, 241] on span at bounding box center [95, 241] width 0 height 0
click at [95, 241] on input "left/reached" at bounding box center [95, 241] width 10 height 10
radio input "true"
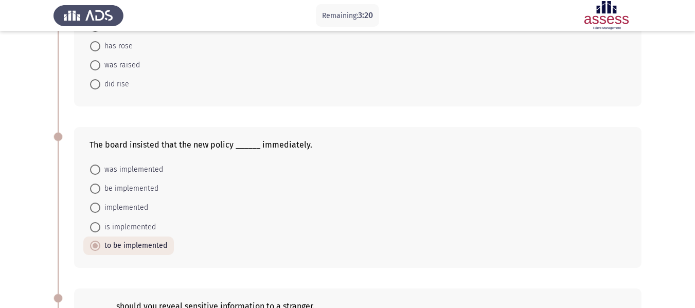
scroll to position [119, 0]
click at [95, 230] on span at bounding box center [95, 229] width 10 height 10
click at [95, 230] on input "is implemented" at bounding box center [95, 229] width 10 height 10
radio input "true"
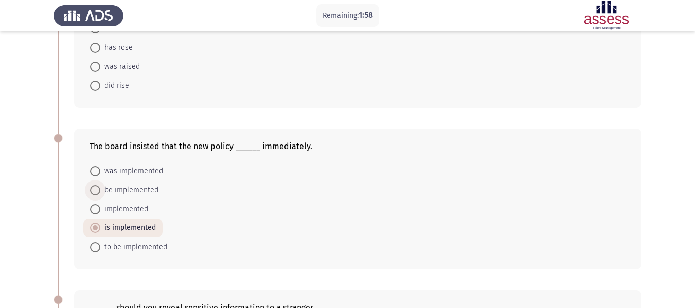
click at [128, 185] on span "be implemented" at bounding box center [129, 190] width 58 height 12
click at [100, 185] on input "be implemented" at bounding box center [95, 190] width 10 height 10
radio input "true"
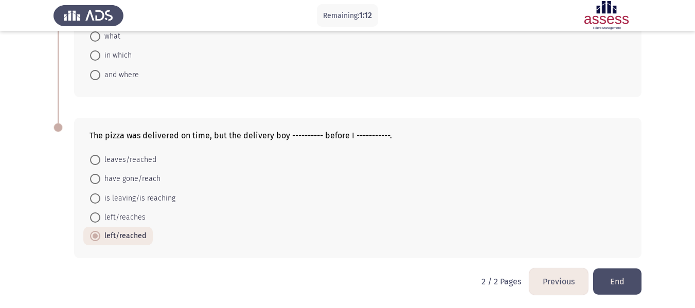
scroll to position [615, 0]
click at [542, 279] on button "Previous" at bounding box center [558, 280] width 59 height 26
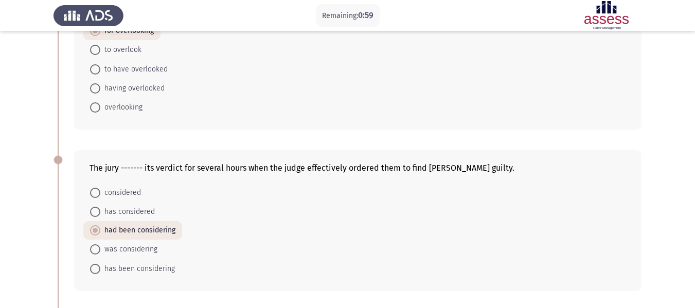
scroll to position [113, 0]
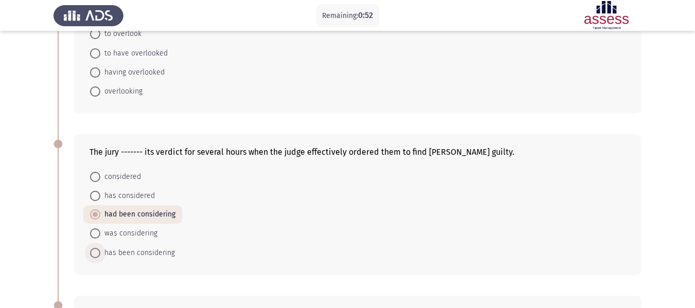
click at [149, 252] on span "has been considering" at bounding box center [137, 253] width 75 height 12
click at [100, 252] on input "has been considering" at bounding box center [95, 253] width 10 height 10
radio input "true"
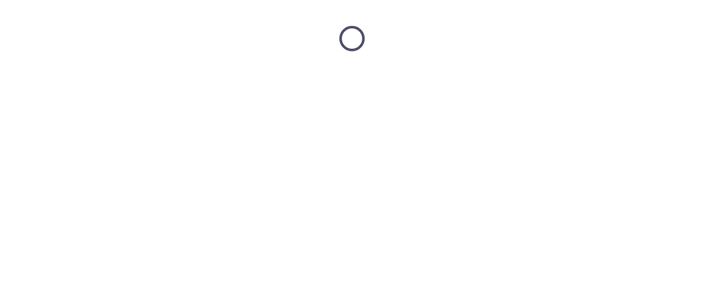
scroll to position [0, 0]
